Goal: Transaction & Acquisition: Purchase product/service

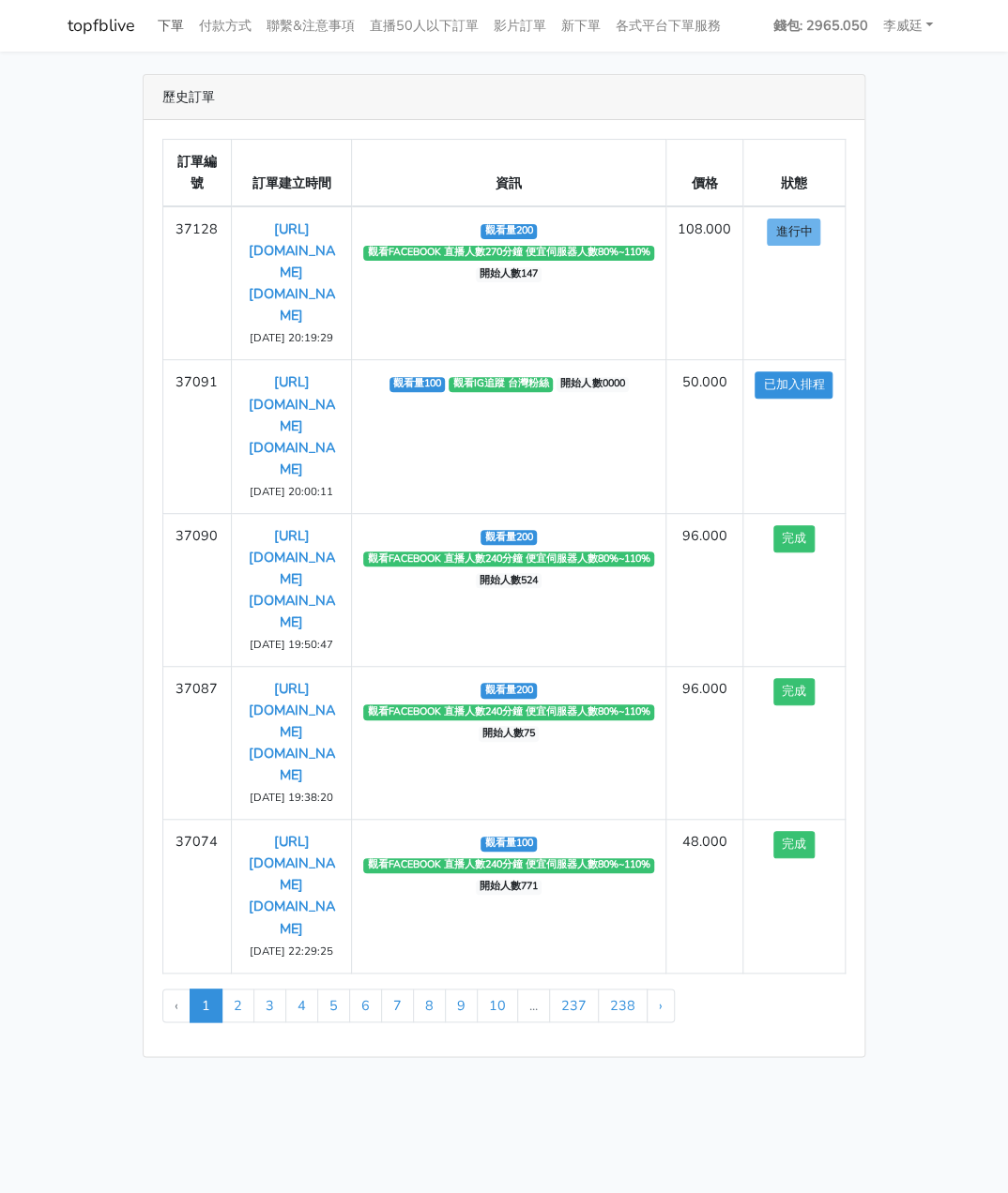
click at [160, 26] on link "下單" at bounding box center [171, 26] width 41 height 36
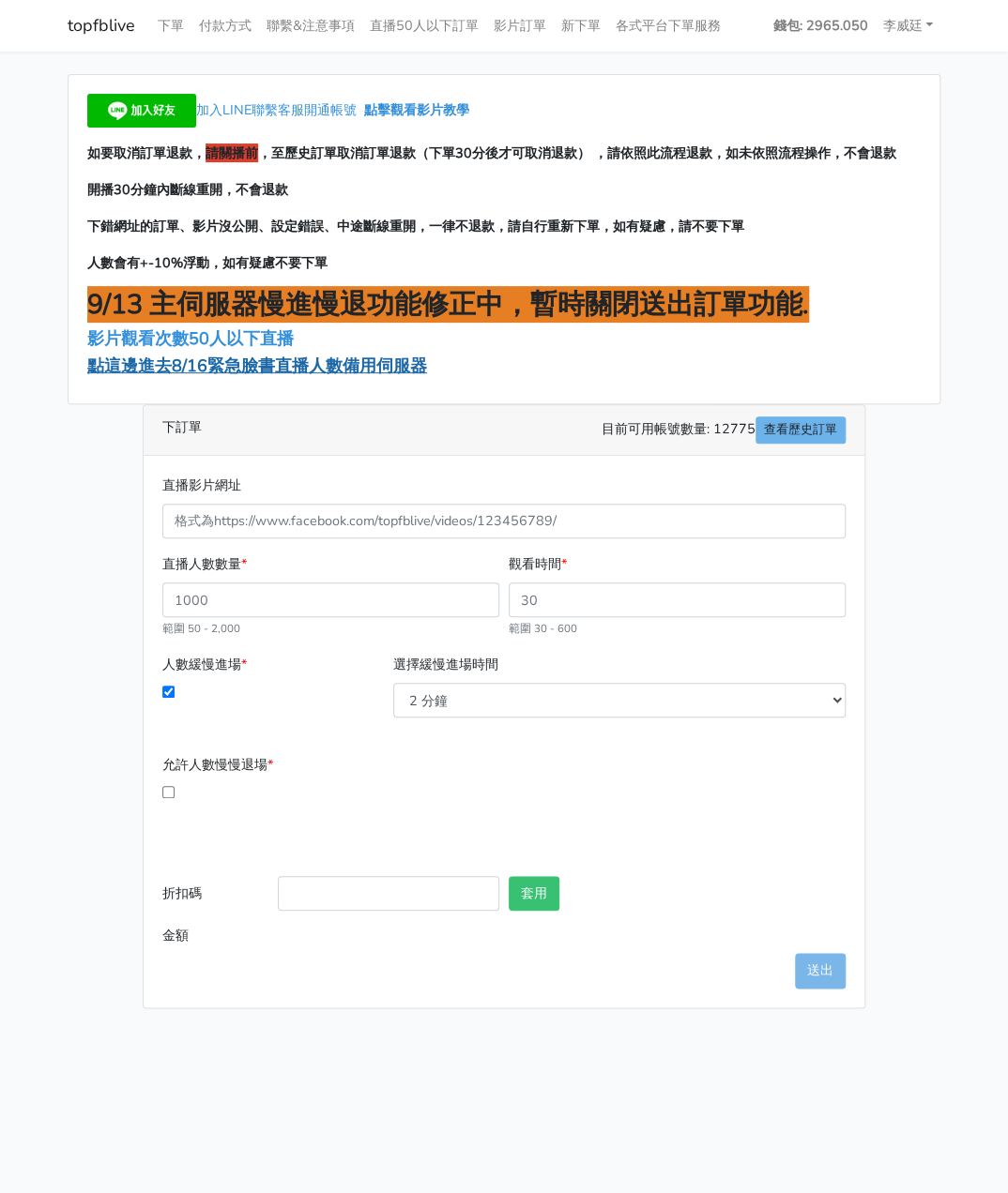
click at [223, 366] on span "點這邊進去8/16緊急臉書直播人數備用伺服器" at bounding box center [257, 365] width 340 height 22
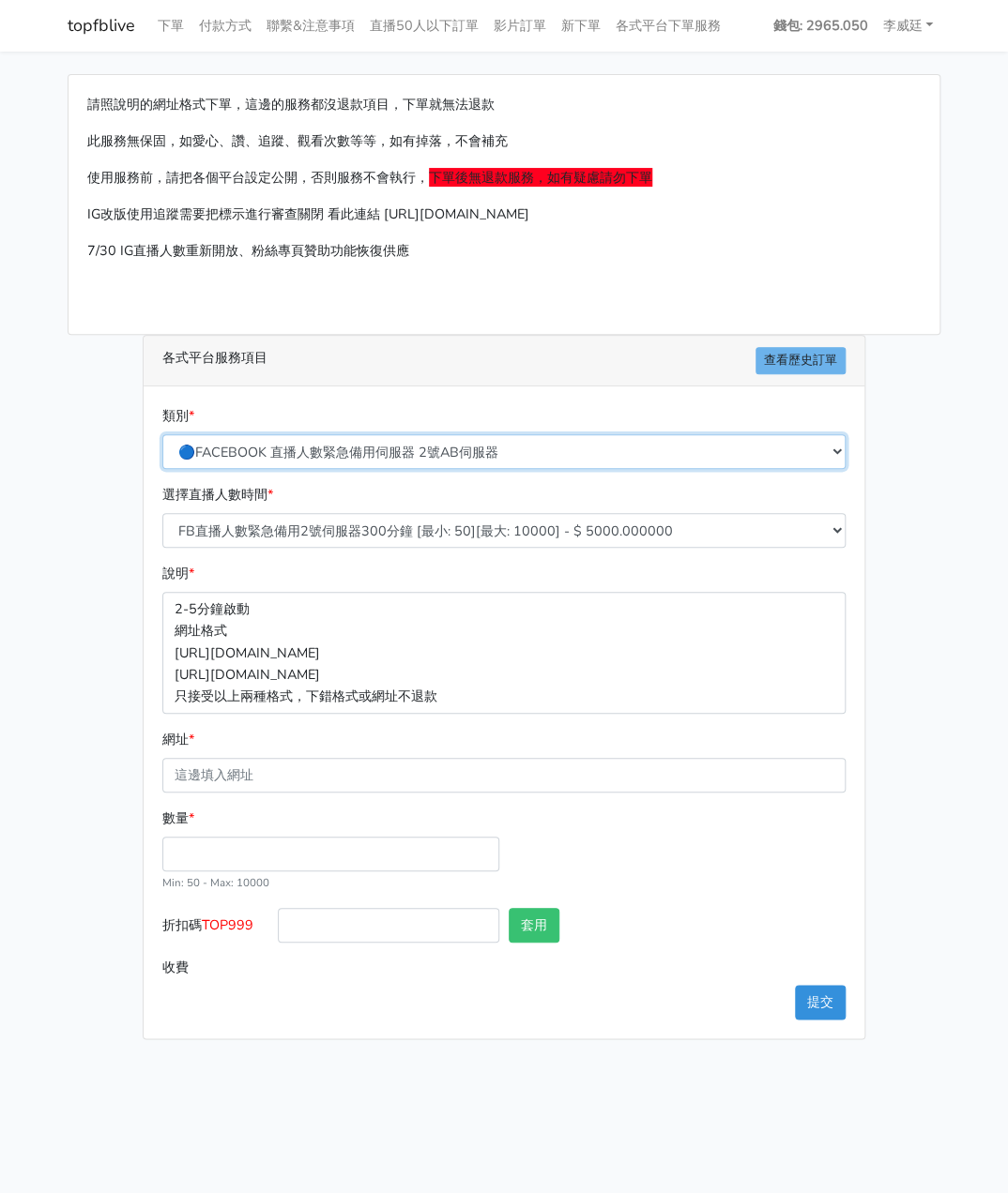
click at [363, 449] on select "🔵FACEBOOK 直播人數緊急備用伺服器 2號AB伺服器 🔵FACEBOOK 網軍專用貼文留言 安全保密 🔵FACEBOOK 直播人數緊急備用伺服器 J1 …" at bounding box center [504, 452] width 683 height 35
select select "3/26熱門平台服務台灣粉絲IG YT FB TIKTOK"
click at [162, 434] on select "🔵FACEBOOK 直播人數緊急備用伺服器 2號AB伺服器 🔵FACEBOOK 網軍專用貼文留言 安全保密 🔵FACEBOOK 直播人數緊急備用伺服器 J1 …" at bounding box center [504, 452] width 683 height 35
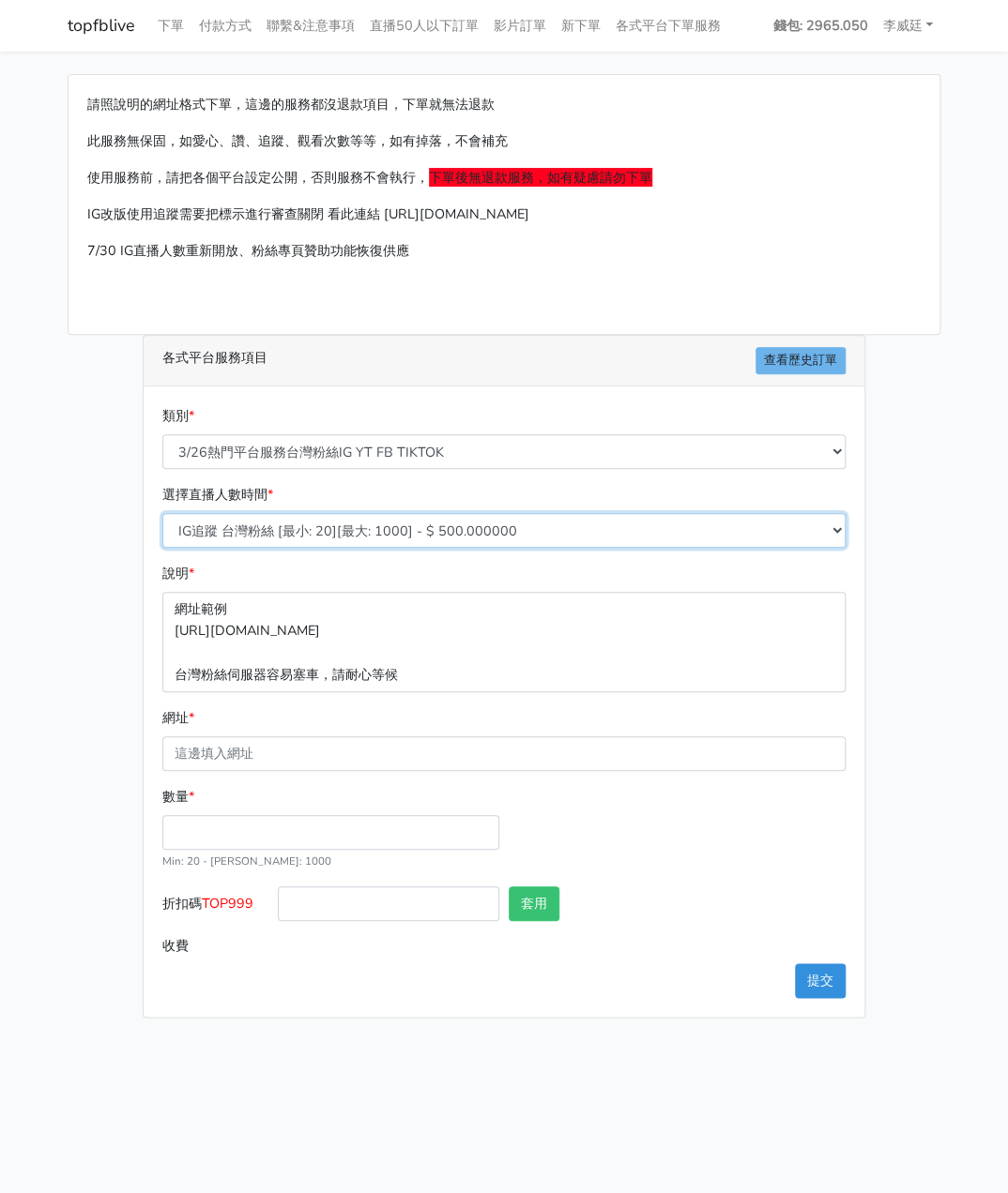
click at [345, 543] on select "IG追蹤 台灣粉絲 [最小: 20][最大: 1000] - $ 500.000000 IG愛心 台灣粉絲 [最小: 20][最大: 1000] - $ 35…" at bounding box center [504, 530] width 683 height 35
select select "667"
click at [162, 513] on select "IG追蹤 台灣粉絲 [最小: 20][最大: 1000] - $ 500.000000 IG愛心 台灣粉絲 [最小: 20][最大: 1000] - $ 35…" at bounding box center [504, 530] width 683 height 35
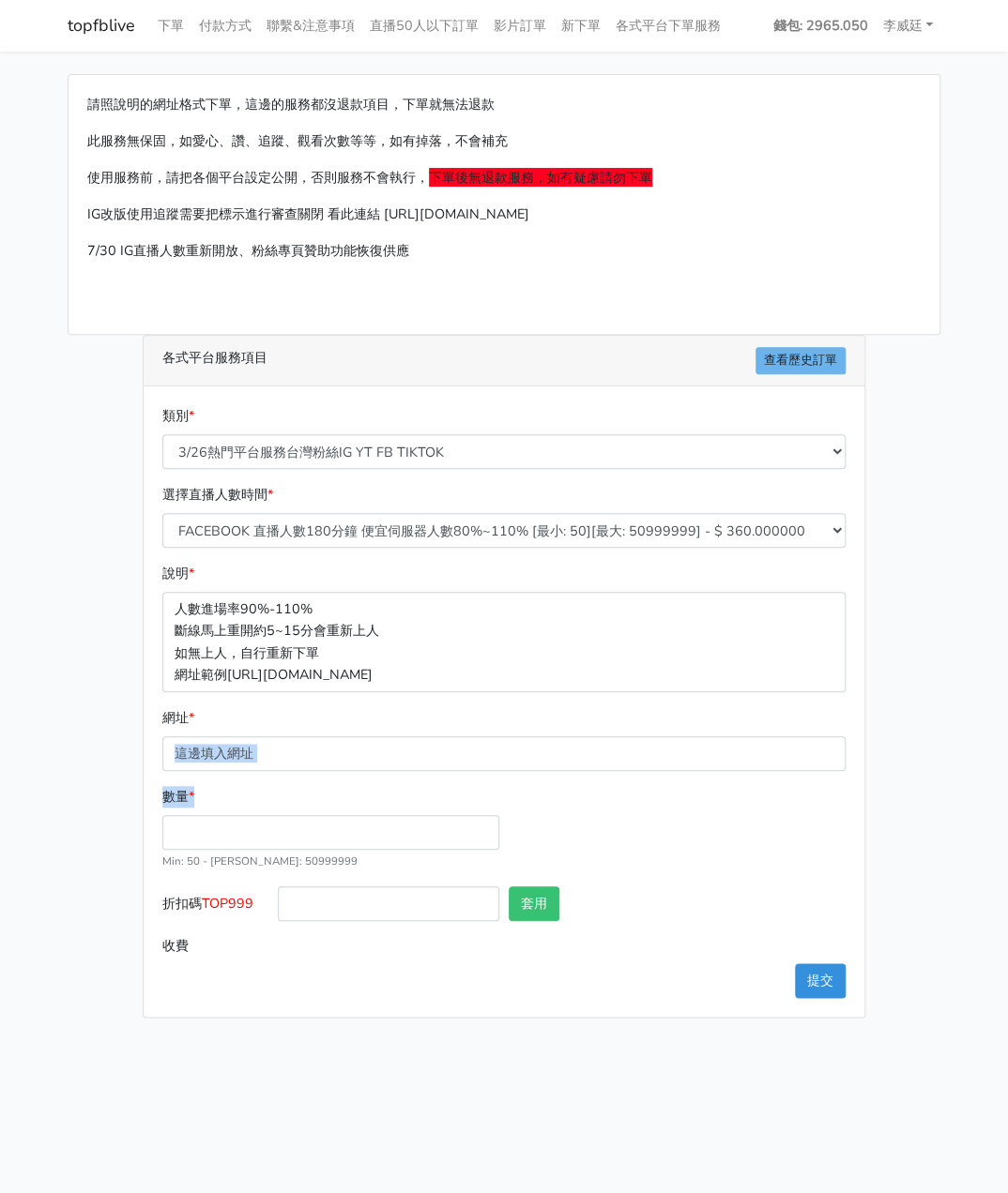
drag, startPoint x: 254, startPoint y: 772, endPoint x: 247, endPoint y: 759, distance: 14.8
click at [247, 763] on form "類別 * 🔵FACEBOOK 直播人數緊急備用伺服器 2號AB伺服器 🔵FACEBOOK 網軍專用貼文留言 安全保密 🔵FACEBOOK 直播人數緊急備用伺服…" at bounding box center [504, 685] width 683 height 558
click at [274, 752] on input "網址 *" at bounding box center [504, 754] width 683 height 35
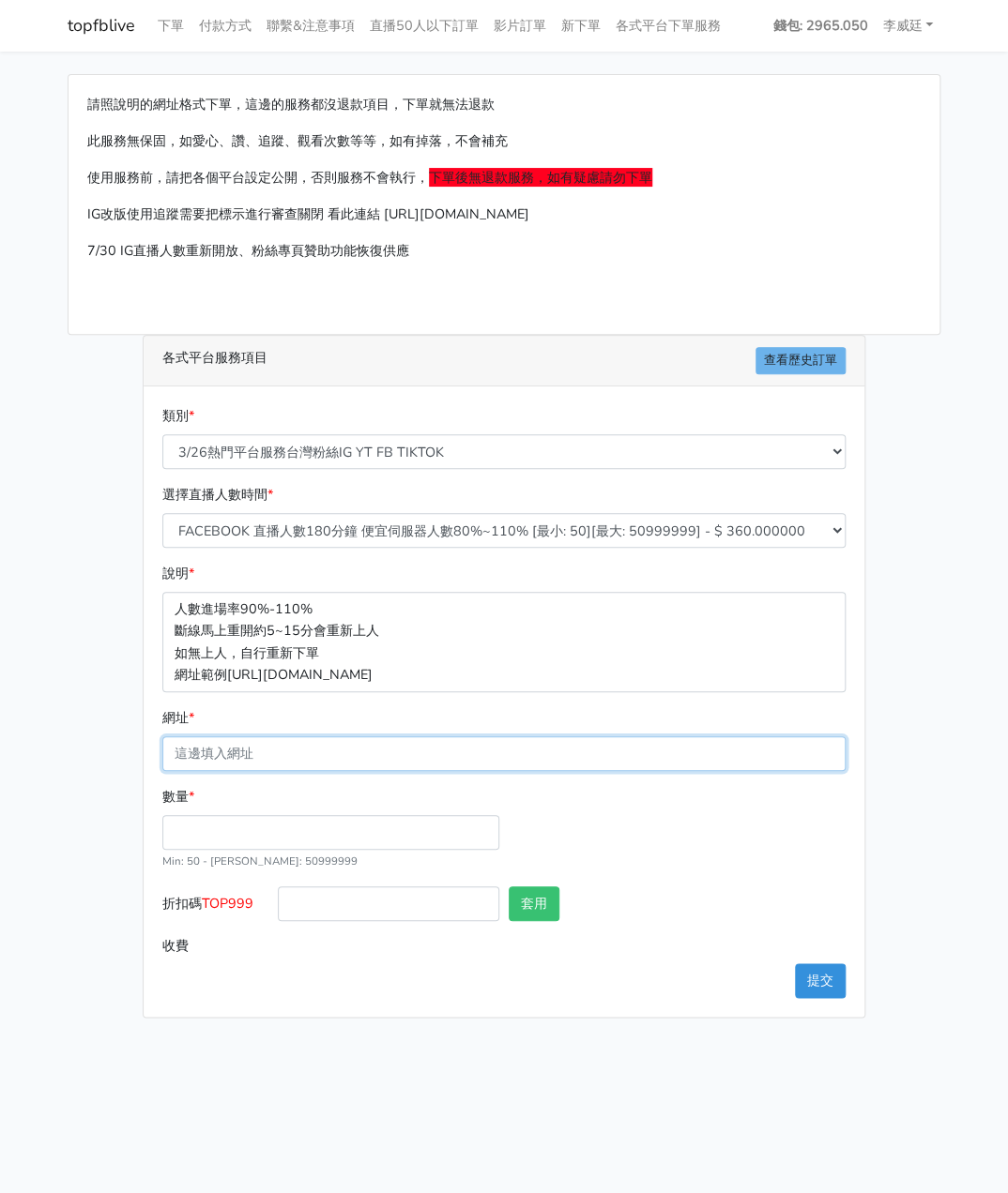
paste input "[URL][DOMAIN_NAME][DOMAIN_NAME]"
type input "[URL][DOMAIN_NAME][DOMAIN_NAME]"
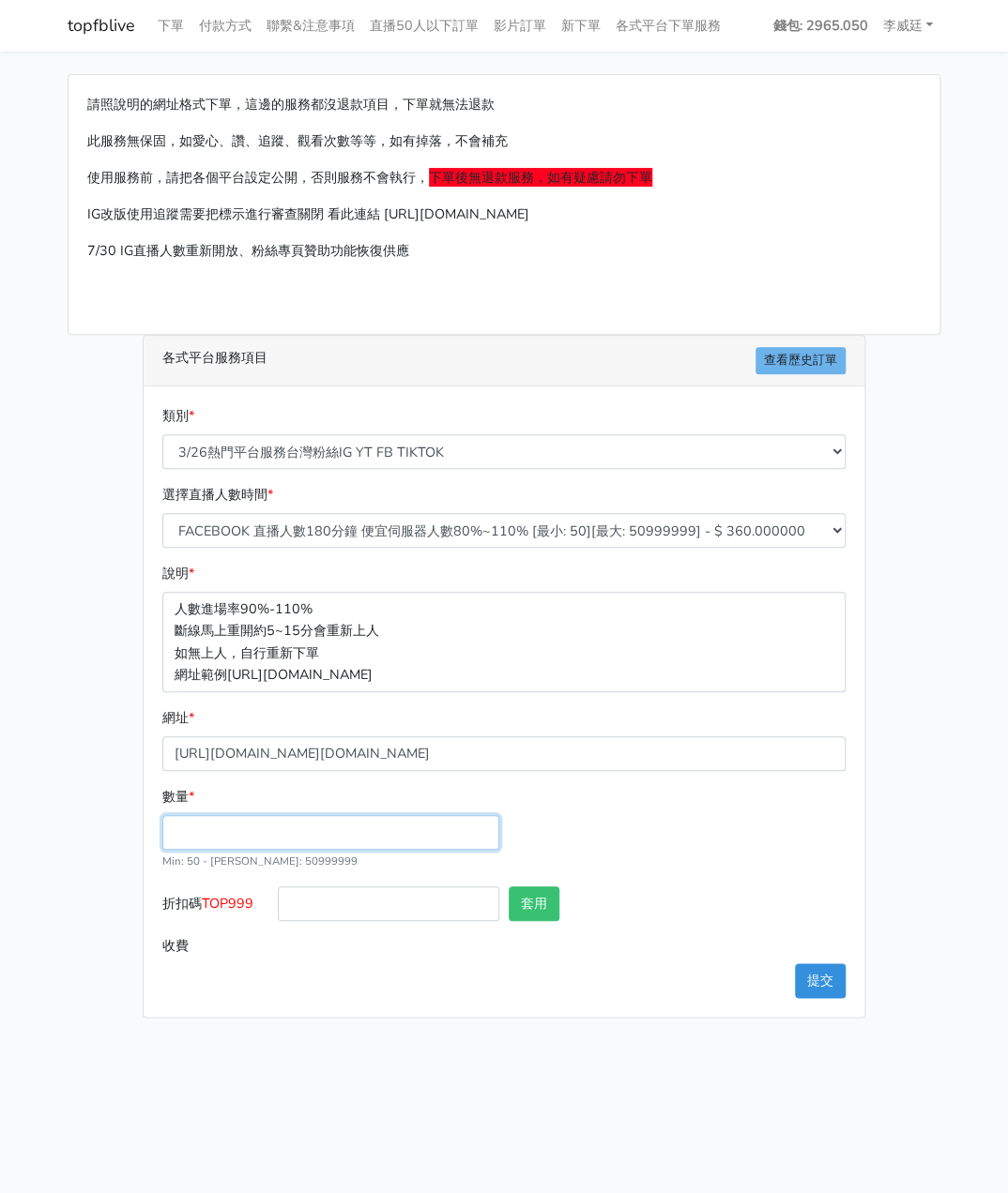
click at [218, 834] on input "數量 *" at bounding box center [330, 832] width 337 height 35
type input "150"
type input "54.000"
click at [739, 896] on input "text" at bounding box center [734, 903] width 222 height 35
click at [822, 986] on button "提交" at bounding box center [820, 981] width 51 height 35
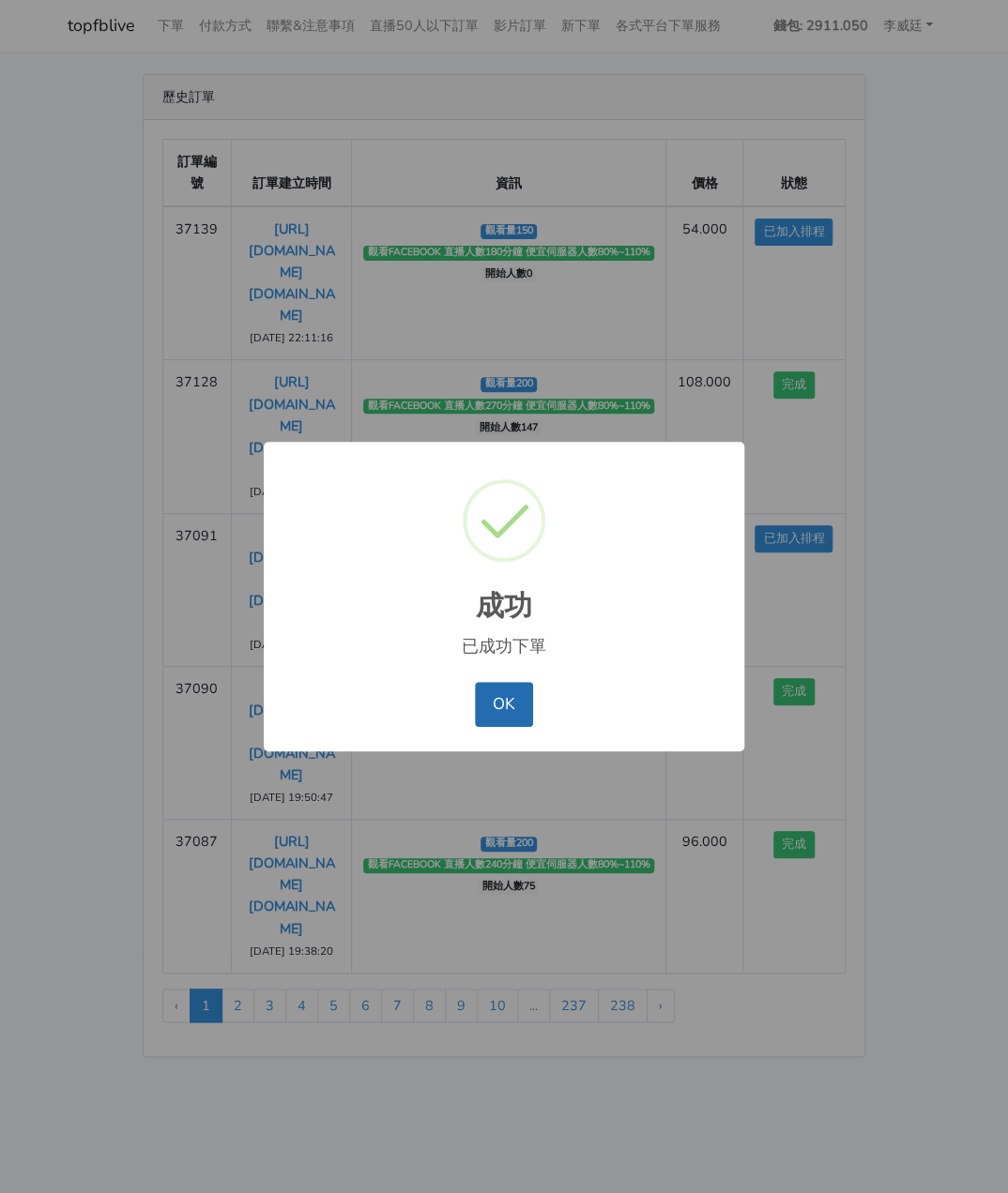
click at [496, 700] on button "OK" at bounding box center [504, 704] width 58 height 45
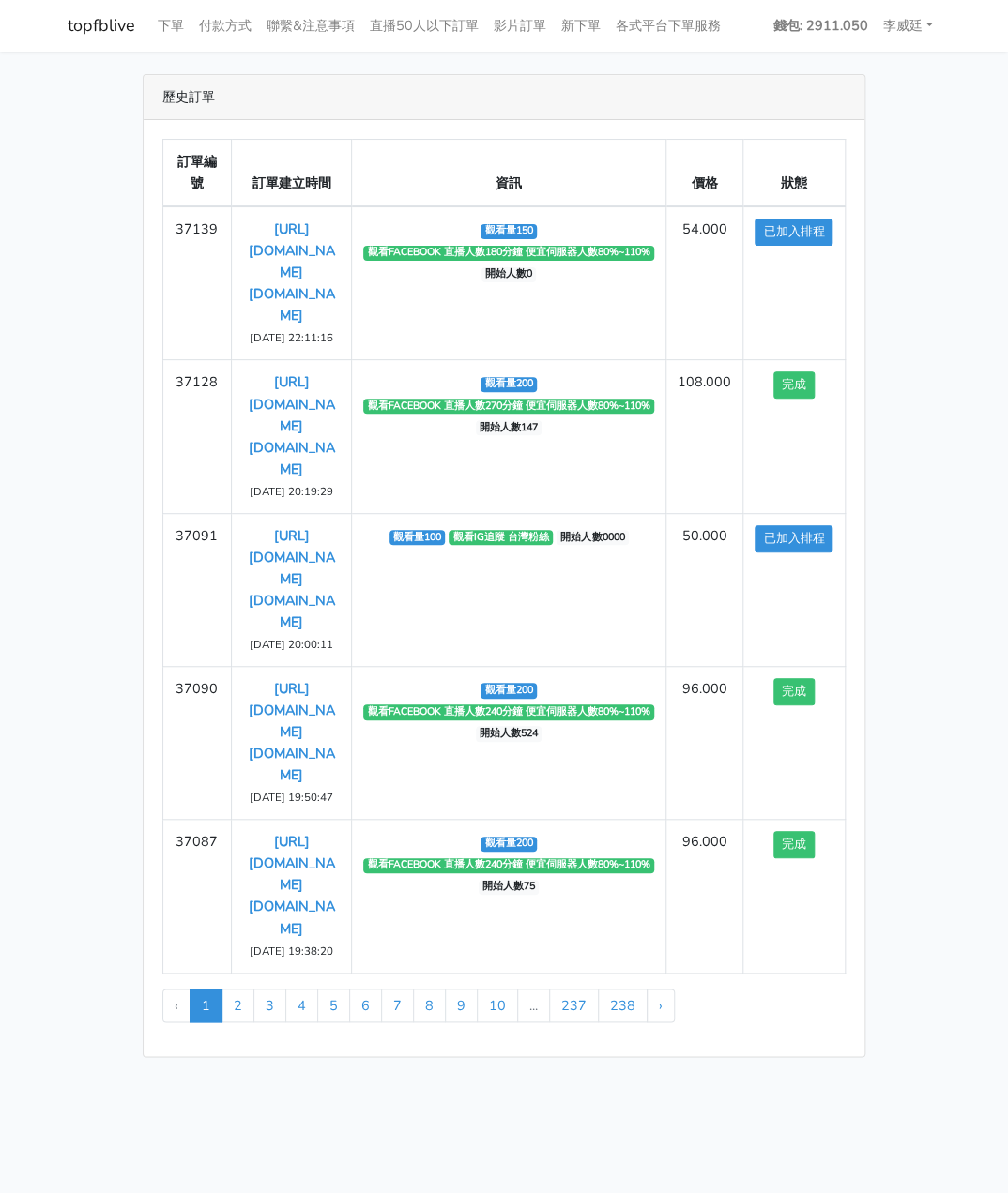
click at [902, 315] on div "歷史訂單 訂單編號 訂單建立時間 資訊 價格 狀態 37139 https://www.facebook.com/applestarry.shop/video…" at bounding box center [504, 565] width 901 height 983
